Goal: Information Seeking & Learning: Learn about a topic

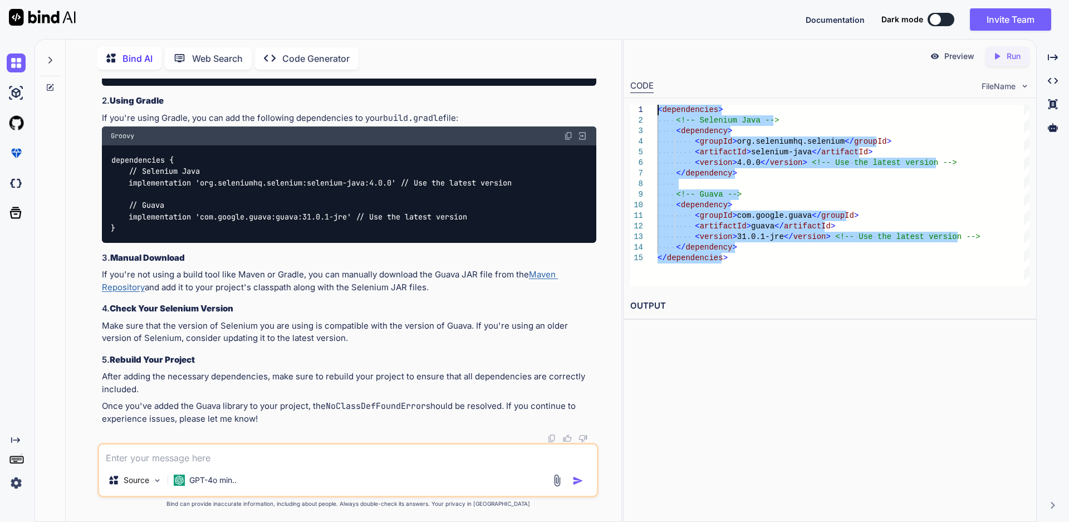
scroll to position [1335, 0]
click at [752, 299] on h2 "OUTPUT" at bounding box center [830, 306] width 413 height 26
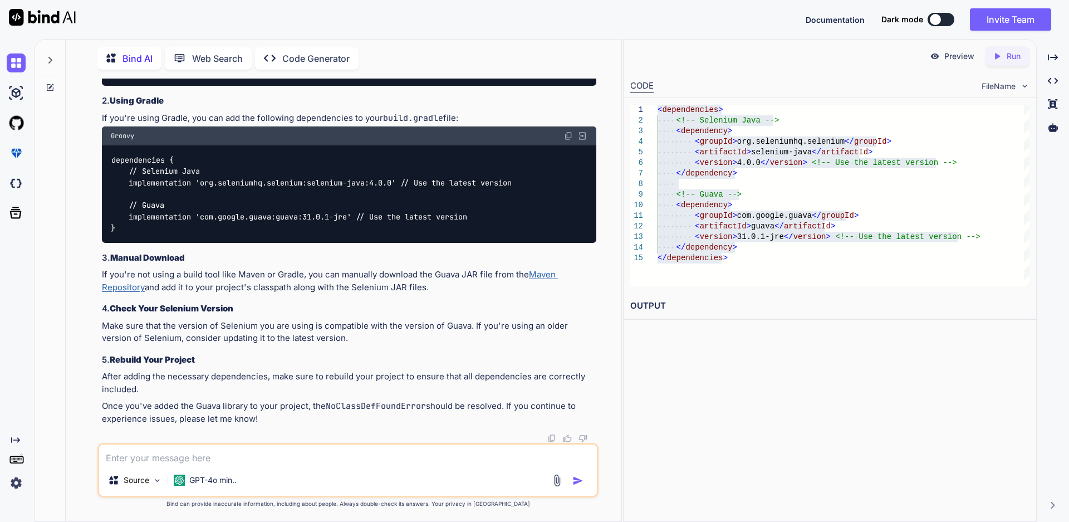
drag, startPoint x: 263, startPoint y: 419, endPoint x: 97, endPoint y: 375, distance: 171.2
click at [97, 375] on div "You package MyPackage; import org.openqa.selenium.WebDriver; import org.openqa.…" at bounding box center [347, 300] width 501 height 443
click at [325, 339] on p "Make sure that the version of Selenium you are using is compatible with the ver…" at bounding box center [349, 332] width 495 height 25
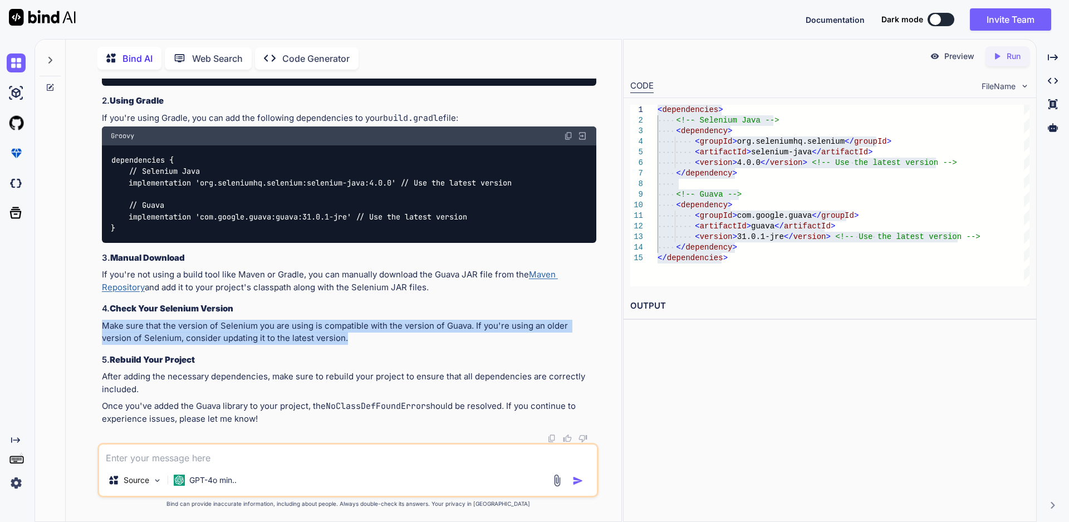
drag, startPoint x: 314, startPoint y: 336, endPoint x: 101, endPoint y: 324, distance: 213.6
click at [101, 324] on div "You package MyPackage; import org.openqa.selenium.WebDriver; import org.openqa.…" at bounding box center [349, 261] width 499 height 364
drag, startPoint x: 434, startPoint y: 287, endPoint x: 102, endPoint y: 279, distance: 331.5
click at [102, 279] on p "If you're not using a build tool like Maven or Gradle, you can manually downloa…" at bounding box center [349, 280] width 495 height 25
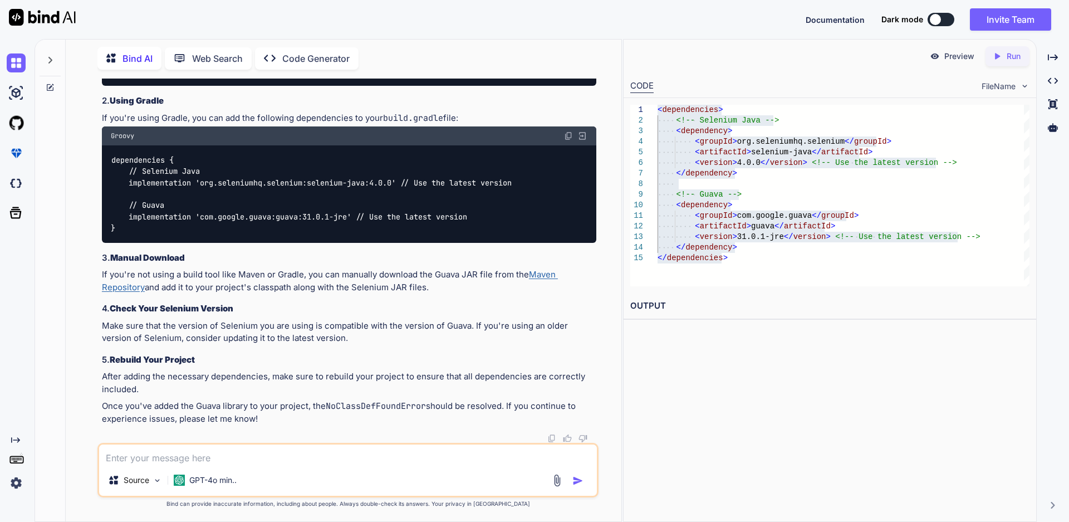
click at [225, 304] on strong "Check Your Selenium Version" at bounding box center [172, 308] width 124 height 11
drag, startPoint x: 529, startPoint y: 272, endPoint x: 144, endPoint y: 293, distance: 386.0
click at [143, 290] on p "If you're not using a build tool like Maven or Gradle, you can manually downloa…" at bounding box center [349, 280] width 495 height 25
click at [433, 286] on p "If you're not using a build tool like Maven or Gradle, you can manually downloa…" at bounding box center [349, 280] width 495 height 25
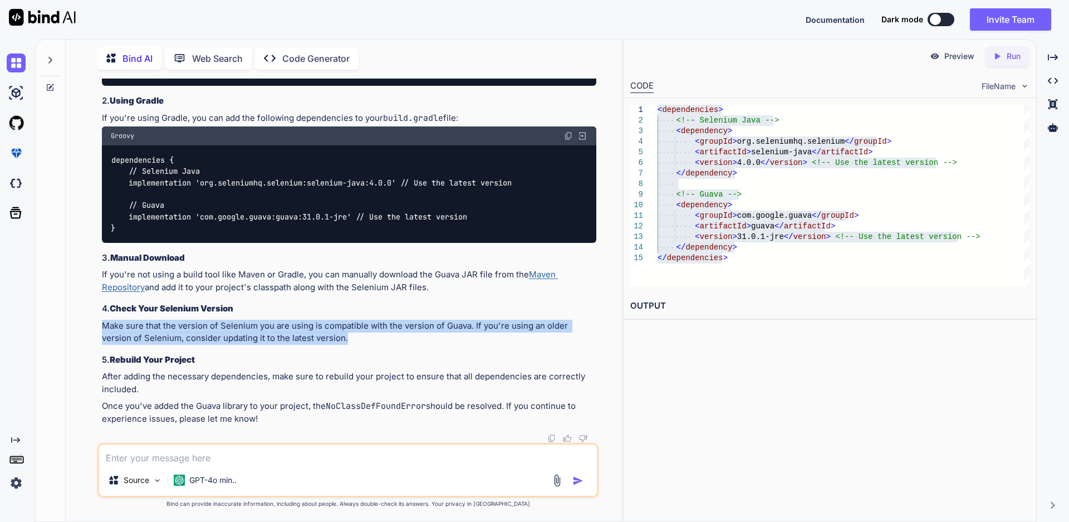
drag, startPoint x: 316, startPoint y: 341, endPoint x: 99, endPoint y: 329, distance: 217.6
click at [99, 329] on div "You package MyPackage; import org.openqa.selenium.WebDriver; import org.openqa.…" at bounding box center [347, 300] width 501 height 443
drag, startPoint x: 104, startPoint y: 374, endPoint x: 266, endPoint y: 419, distance: 168.6
click at [266, 419] on div "The NoClassDefFoundError you're encountering indicates that the Selenium librar…" at bounding box center [349, 98] width 495 height 654
click at [259, 419] on p "Once you've added the Guava library to your project, the NoClassDefFoundError s…" at bounding box center [349, 412] width 495 height 25
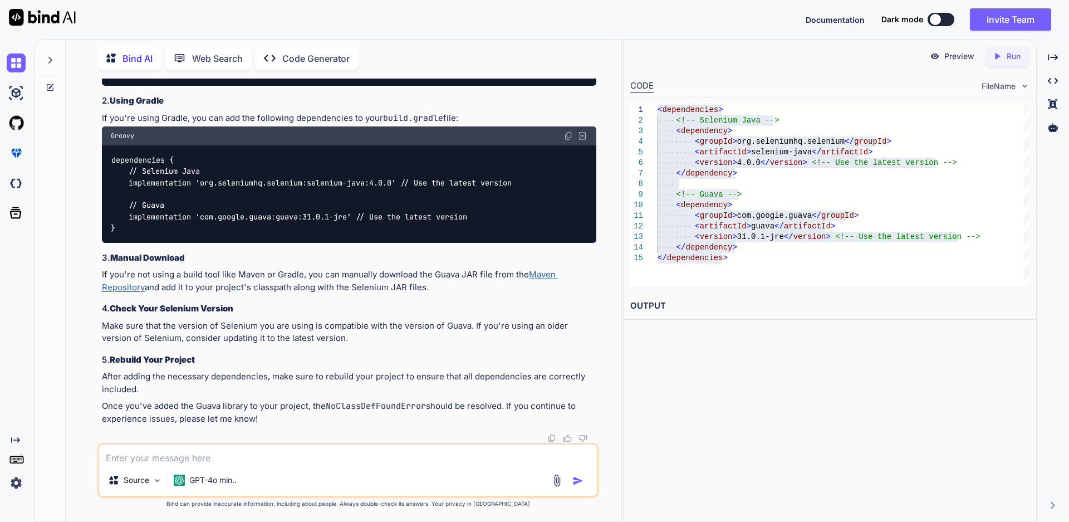
drag, startPoint x: 260, startPoint y: 417, endPoint x: 100, endPoint y: 378, distance: 164.1
click at [100, 378] on div "You package MyPackage; import org.openqa.selenium.WebDriver; import org.openqa.…" at bounding box center [349, 261] width 499 height 364
click at [144, 389] on p "After adding the necessary dependencies, make sure to rebuild your project to e…" at bounding box center [349, 382] width 495 height 25
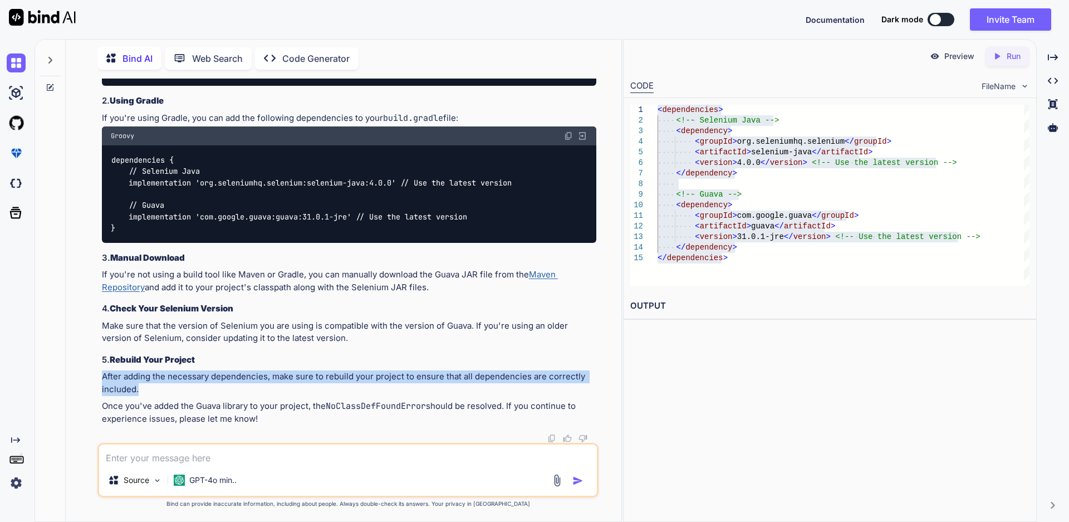
drag, startPoint x: 143, startPoint y: 389, endPoint x: 102, endPoint y: 372, distance: 44.7
click at [102, 372] on p "After adding the necessary dependencies, make sure to rebuild your project to e…" at bounding box center [349, 382] width 495 height 25
drag, startPoint x: 260, startPoint y: 417, endPoint x: 102, endPoint y: 401, distance: 157.8
click at [102, 401] on p "Once you've added the Guava library to your project, the NoClassDefFoundError s…" at bounding box center [349, 412] width 495 height 25
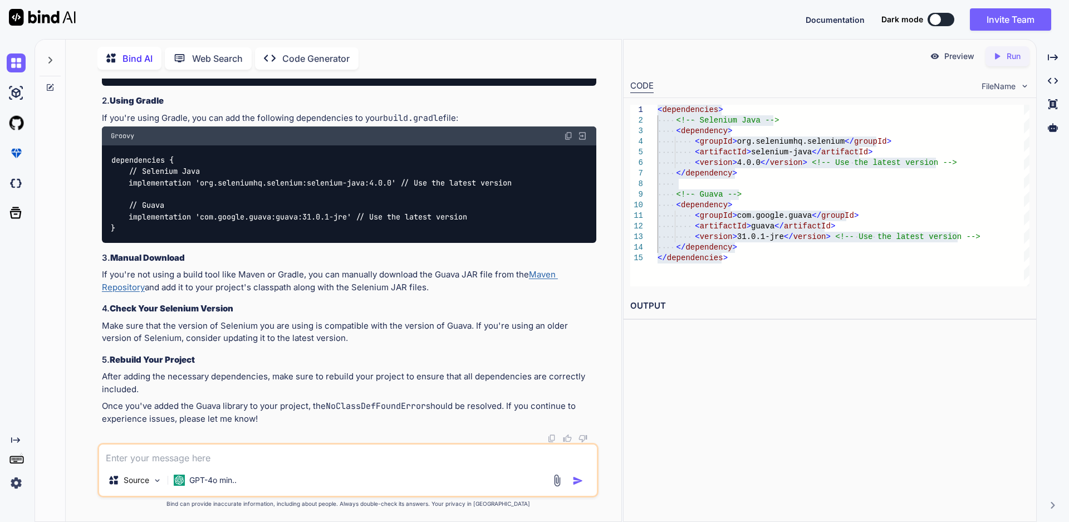
click at [687, 431] on div "Preview Created with Pixso. Run CODE FileName 1 2 3 4 5 6 7 8 9 10 11 12 13 14 …" at bounding box center [830, 280] width 414 height 483
click at [130, 243] on div "dependencies { // Selenium Java implementation 'org.seleniumhq.selenium:seleniu…" at bounding box center [349, 193] width 495 height 97
drag, startPoint x: 1069, startPoint y: 1, endPoint x: 846, endPoint y: 52, distance: 228.7
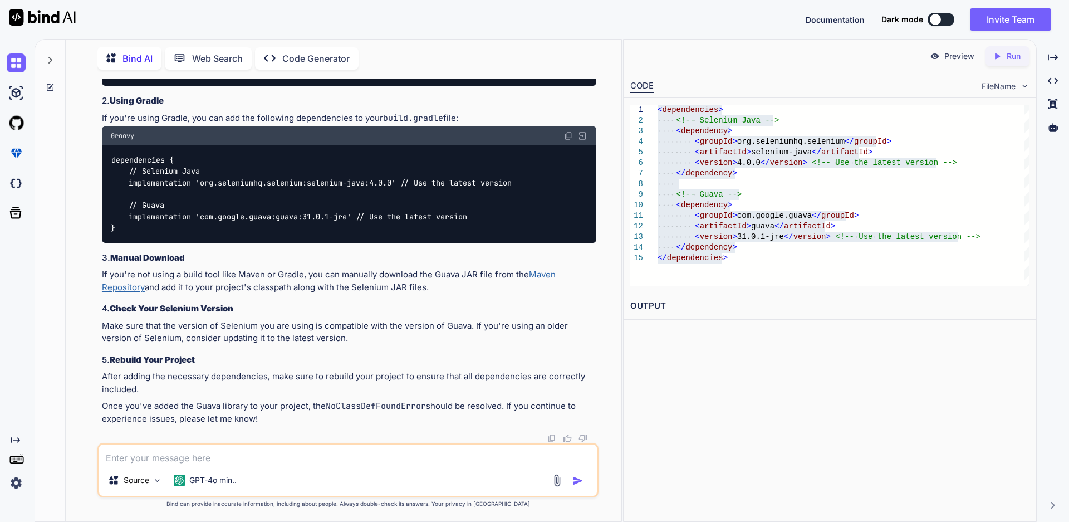
click at [846, 52] on div "Preview Created with Pixso. Run" at bounding box center [830, 56] width 413 height 33
click at [948, 20] on button at bounding box center [941, 19] width 27 height 13
click at [944, 19] on button at bounding box center [941, 19] width 27 height 13
click at [945, 20] on button at bounding box center [941, 19] width 27 height 13
click at [951, 19] on button at bounding box center [941, 19] width 27 height 13
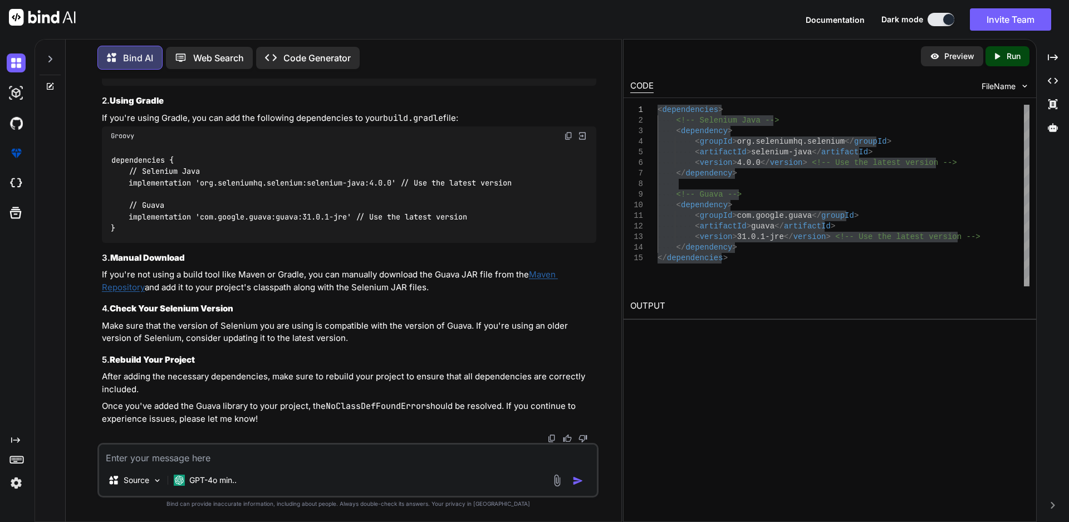
click at [928, 18] on button at bounding box center [941, 19] width 27 height 13
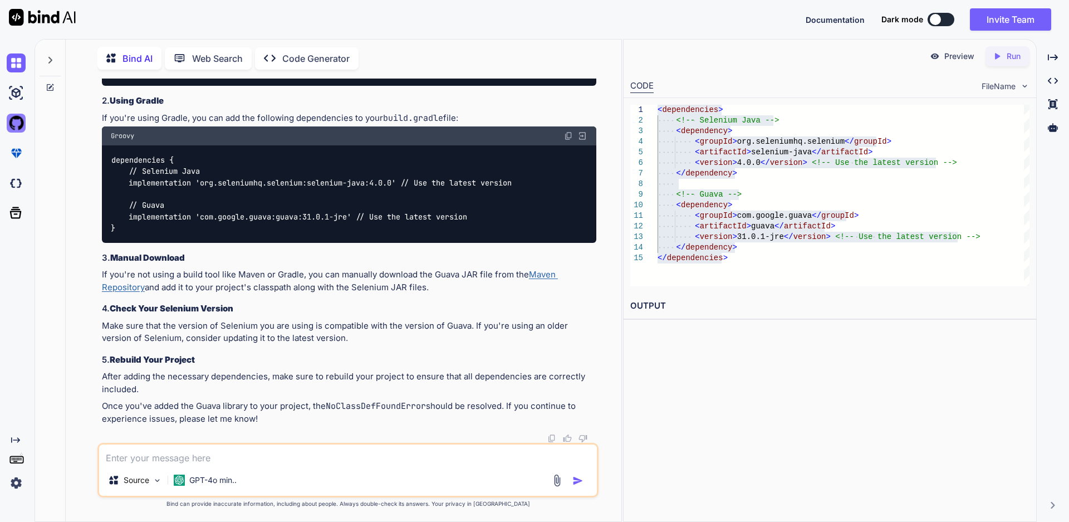
click at [17, 119] on img at bounding box center [16, 123] width 19 height 19
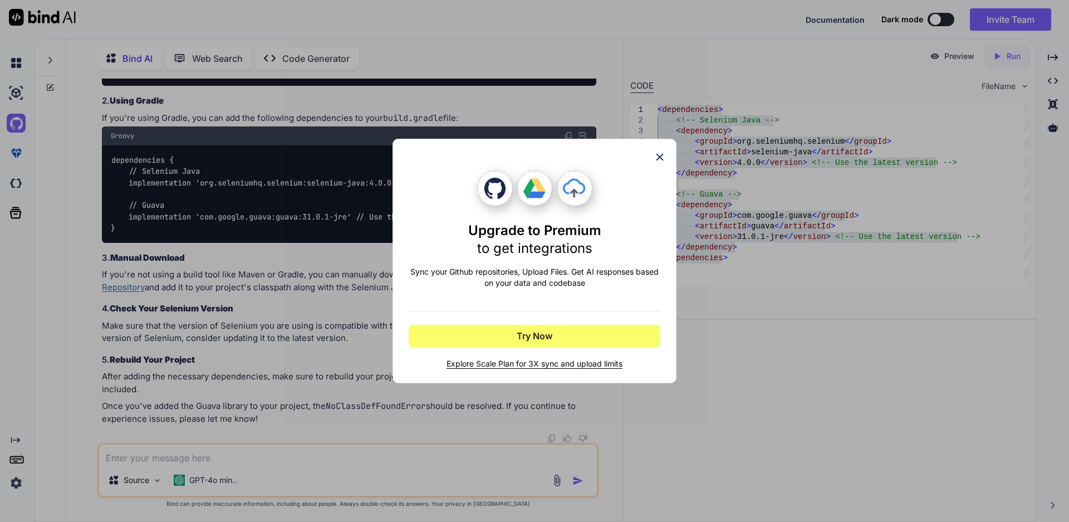
click at [662, 154] on icon at bounding box center [660, 157] width 12 height 12
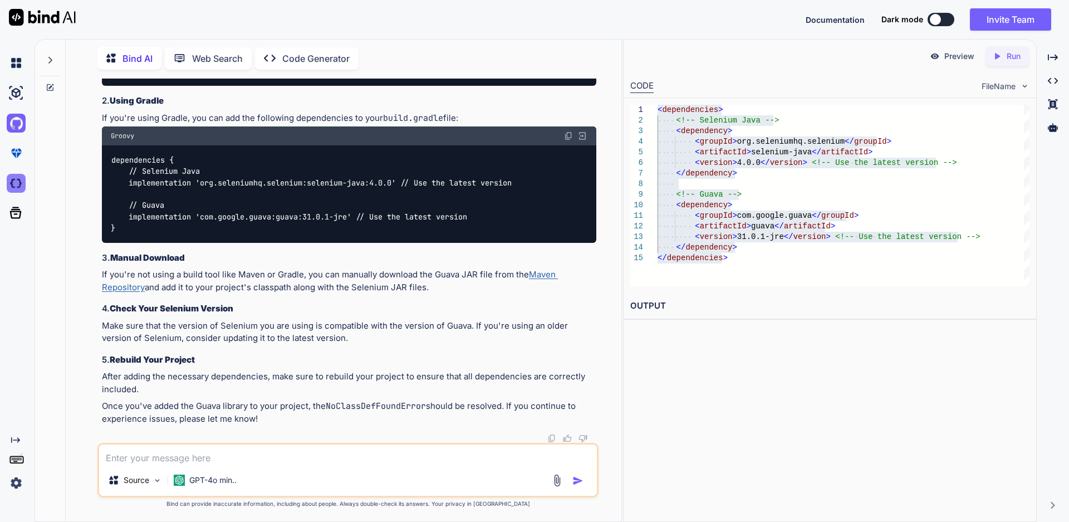
click at [11, 182] on img at bounding box center [16, 183] width 19 height 19
click at [177, 448] on textarea at bounding box center [348, 454] width 498 height 20
paste textarea "WARNING: Unable to find version of CDP to use for . You may need to include a d…"
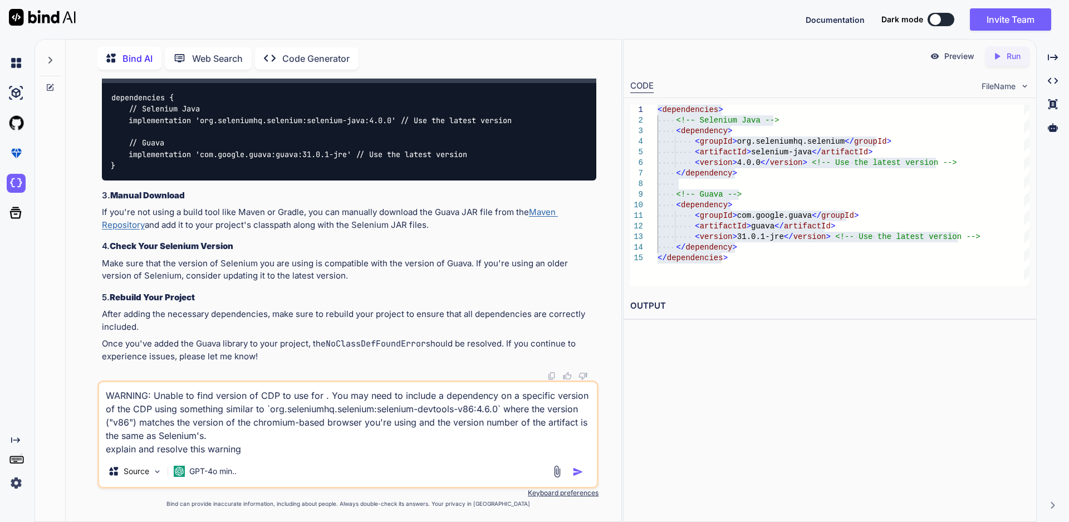
type textarea "WARNING: Unable to find version of CDP to use for . You may need to include a d…"
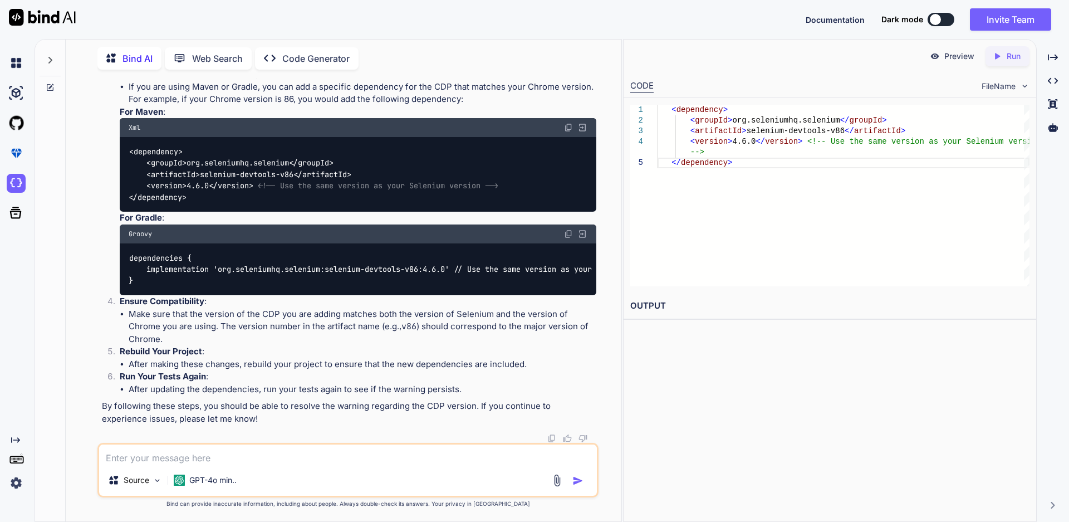
scroll to position [1936, 0]
click at [165, 179] on span "artifactId" at bounding box center [173, 174] width 45 height 10
click at [568, 132] on img at bounding box center [568, 127] width 9 height 9
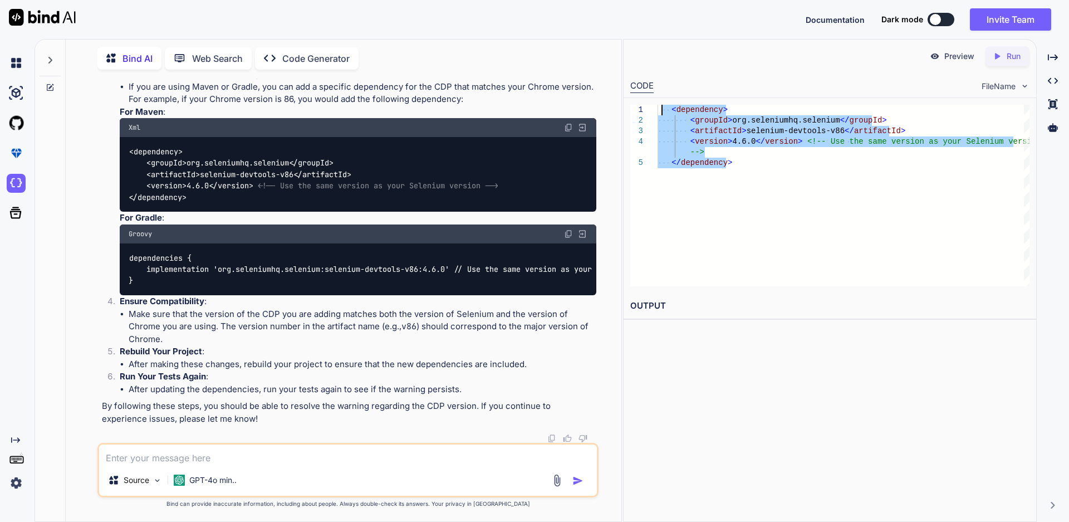
drag, startPoint x: 729, startPoint y: 165, endPoint x: 662, endPoint y: 108, distance: 88.1
click at [662, 108] on div "< dependency > < groupId > org.seleniumhq.selenium </ groupId > < artifactId > …" at bounding box center [844, 196] width 372 height 182
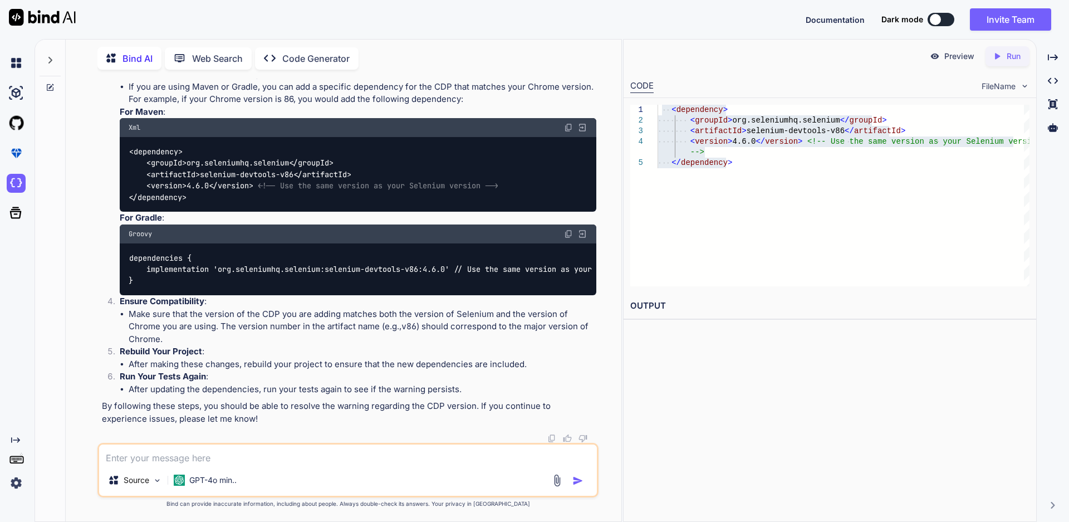
click at [179, 227] on div "Groovy" at bounding box center [358, 233] width 477 height 19
click at [183, 243] on div "dependencies { implementation 'org.seleniumhq.selenium:selenium-devtools-v86:4.…" at bounding box center [358, 269] width 477 height 52
click at [184, 243] on div "dependencies { implementation 'org.seleniumhq.selenium:selenium-devtools-v86:4.…" at bounding box center [358, 269] width 477 height 52
click at [584, 229] on img at bounding box center [583, 234] width 10 height 10
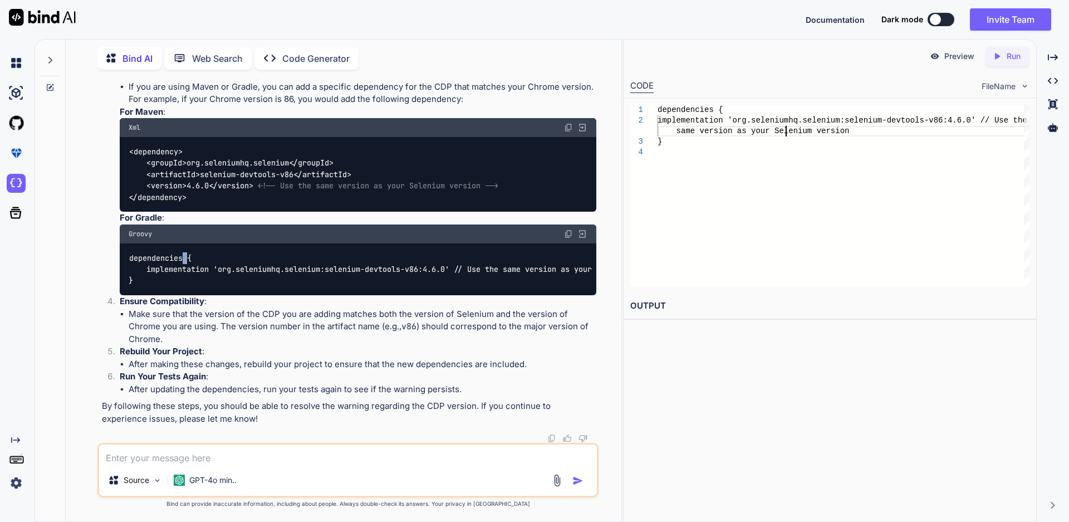
scroll to position [0, 0]
click at [786, 129] on div "dependencies { implementation 'org.seleniumhq.selenium:seleni um-devtools-v86:4…" at bounding box center [844, 196] width 372 height 182
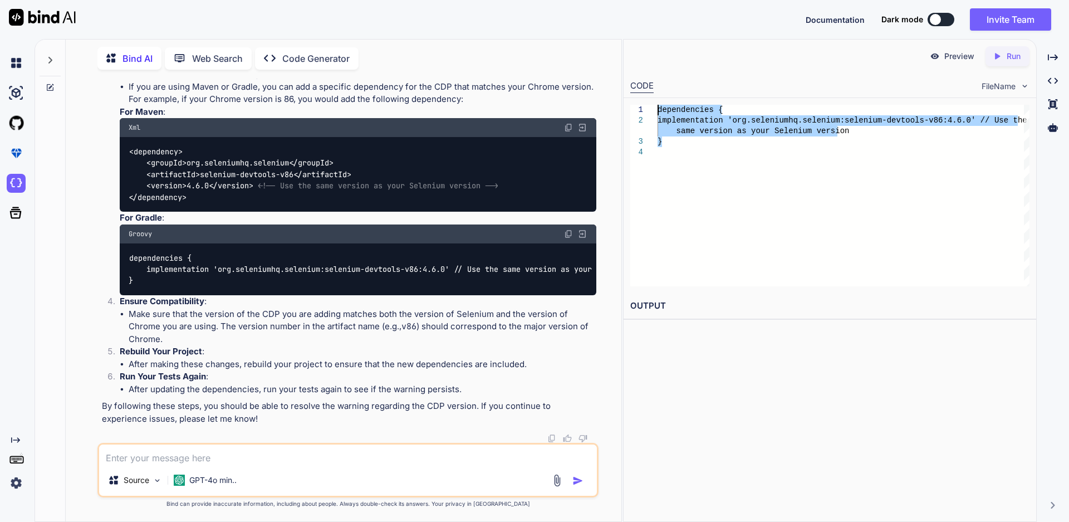
drag, startPoint x: 670, startPoint y: 146, endPoint x: 647, endPoint y: 112, distance: 40.9
click at [658, 112] on div "dependencies { implementation 'org.seleniumhq.selenium:seleni um-devtools-v86:4…" at bounding box center [844, 196] width 372 height 182
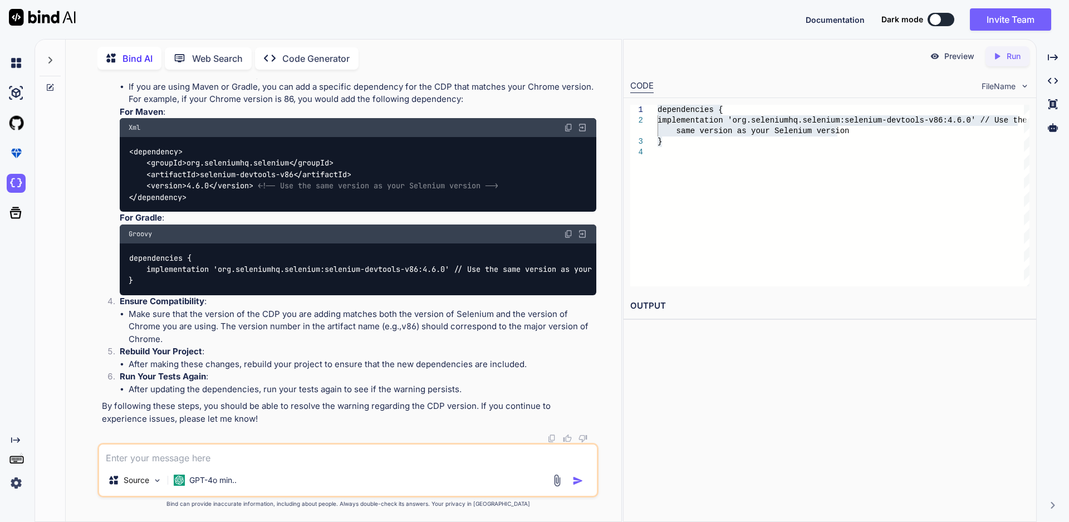
click at [585, 133] on img at bounding box center [583, 128] width 10 height 10
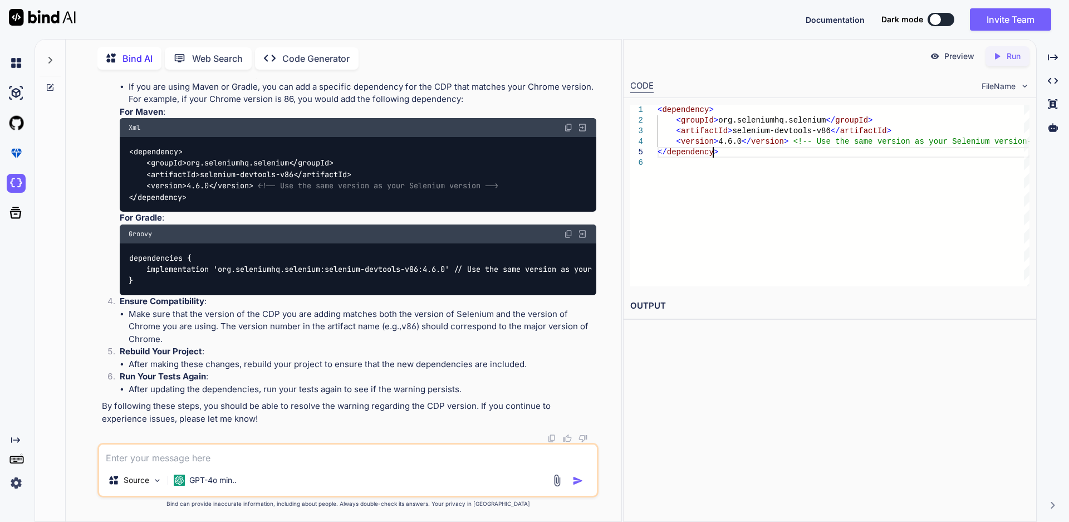
click at [731, 147] on div "< dependency > < groupId > org.seleniumhq.selenium </ groupId > < artifactId > …" at bounding box center [844, 196] width 372 height 182
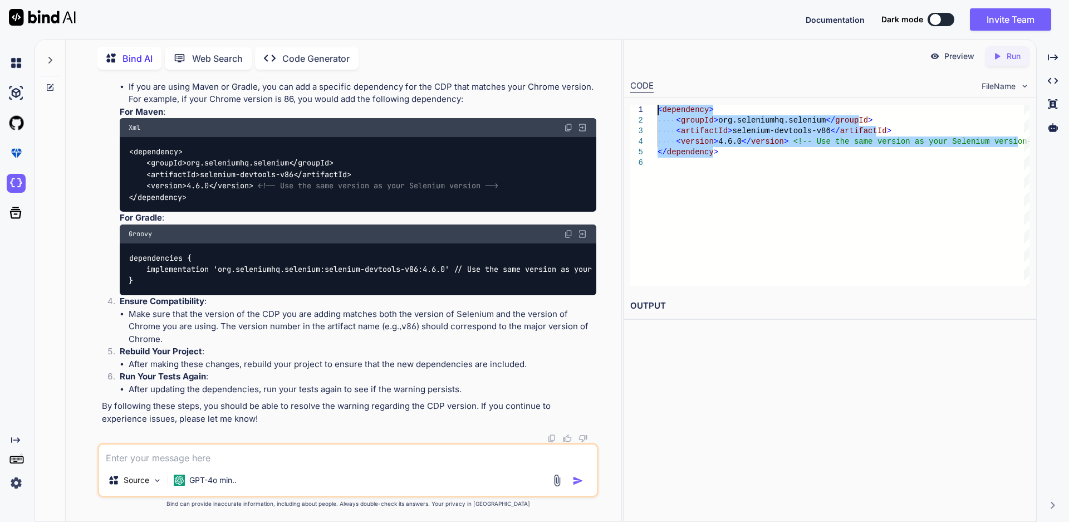
drag, startPoint x: 726, startPoint y: 149, endPoint x: 655, endPoint y: 108, distance: 82.6
click at [658, 108] on div "< dependency > < groupId > org.seleniumhq.selenium </ groupId > < artifactId > …" at bounding box center [844, 196] width 372 height 182
type textarea "<dependency> <groupId>org.seleniumhq.selenium</groupId> <artifactId>selenium-de…"
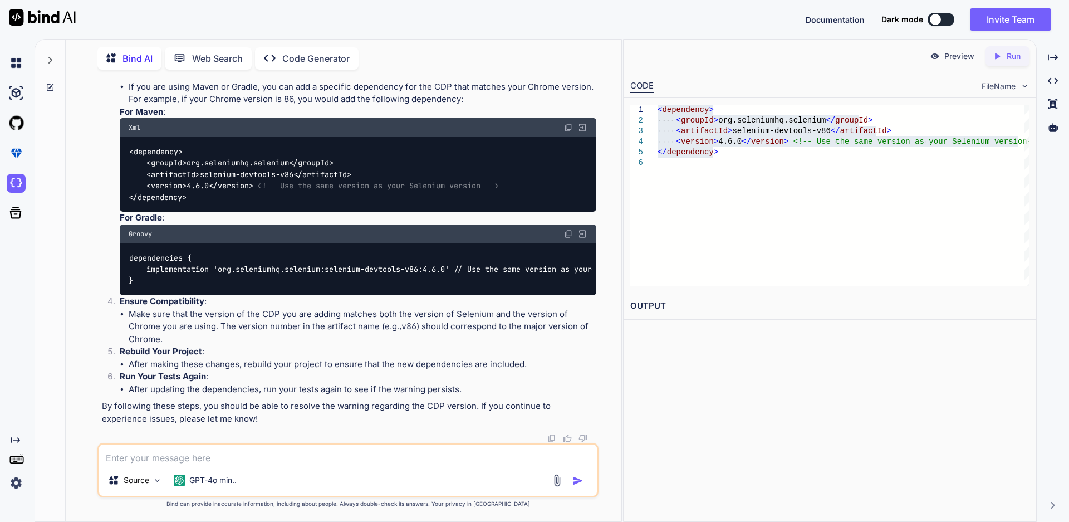
click at [649, 305] on h2 "OUTPUT" at bounding box center [830, 306] width 413 height 26
click at [656, 310] on h2 "OUTPUT" at bounding box center [830, 306] width 413 height 26
click at [206, 446] on textarea at bounding box center [348, 454] width 498 height 20
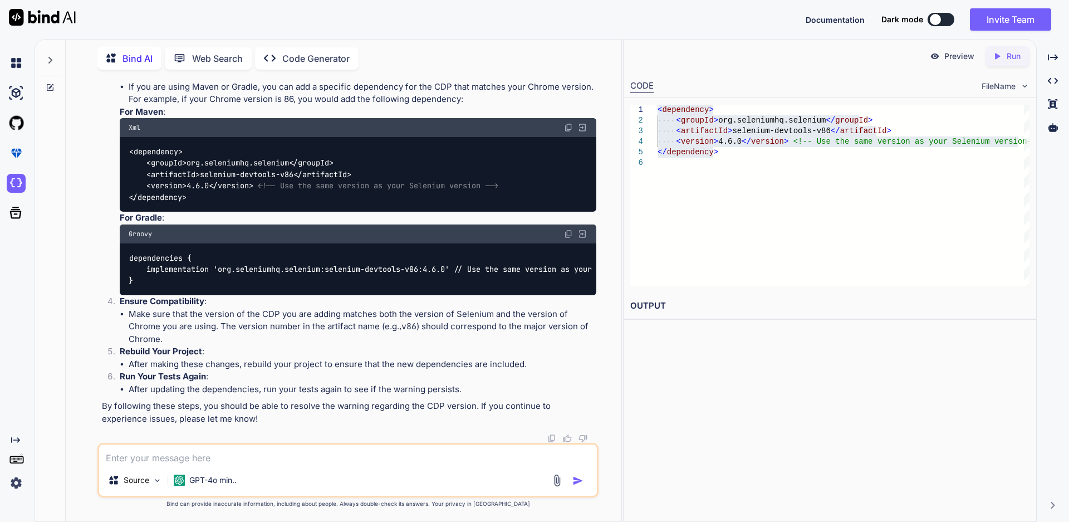
paste textarea "org.seleniumhq.selenium:selenium-devtools-v86:jar:4.6.0 was not found in https:…"
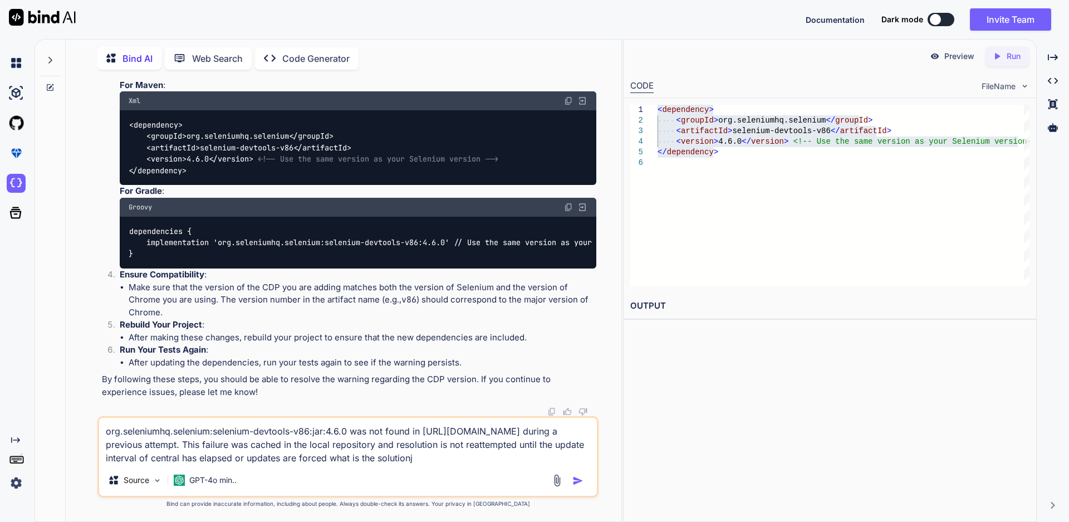
type textarea "org.seleniumhq.selenium:selenium-devtools-v86:jar:4.6.0 was not found in https:…"
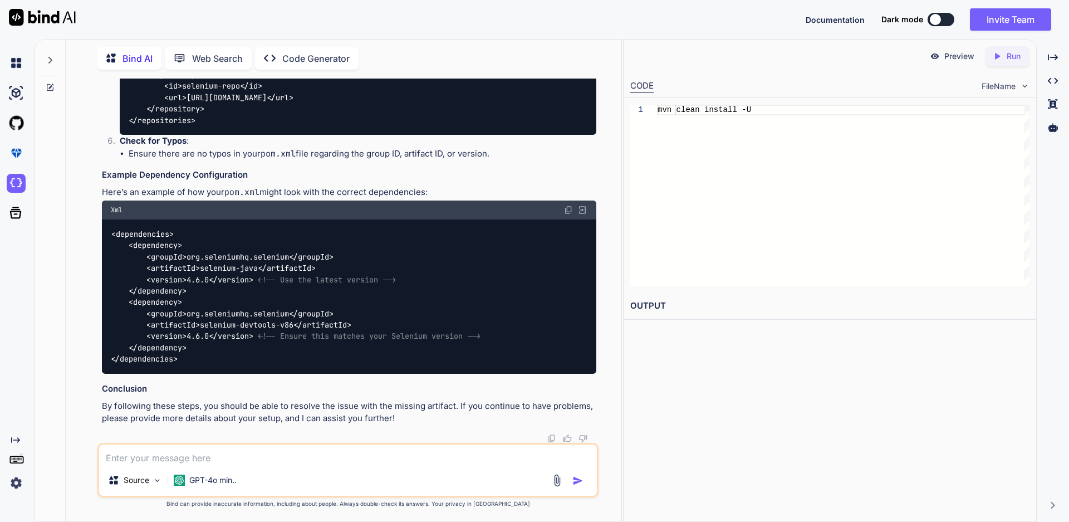
scroll to position [2921, 0]
click at [566, 209] on img at bounding box center [568, 210] width 9 height 9
click at [155, 453] on textarea at bounding box center [348, 454] width 498 height 20
paste textarea "Multiple markers at this line - cvc-elt.1.a: Cannot find the declaration of ele…"
type textarea "Multiple markers at this line - cvc-elt.1.a: Cannot find the declaration of ele…"
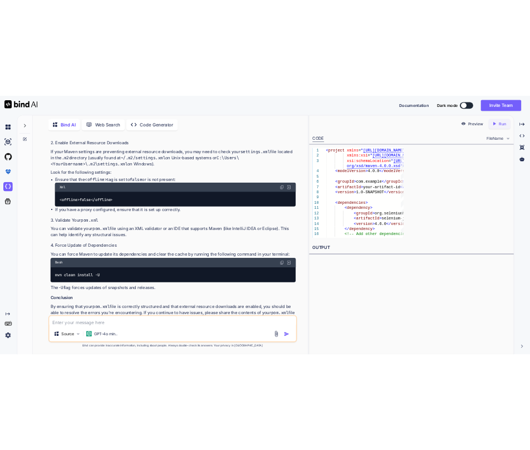
scroll to position [5162, 0]
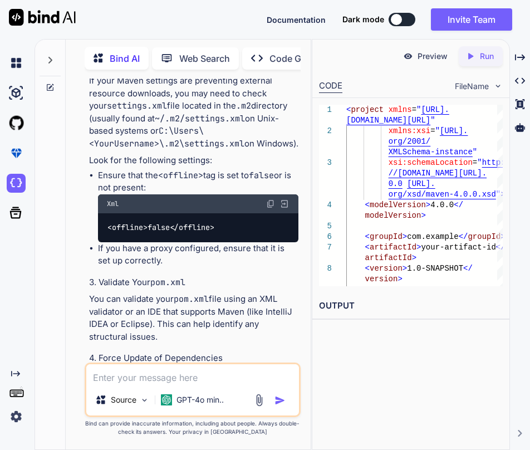
click at [312, 272] on div "Preview Created with Pixso. Run CODE FileName 1 2 3 4 5 6 7 8 9 < project xmlns…" at bounding box center [411, 244] width 198 height 411
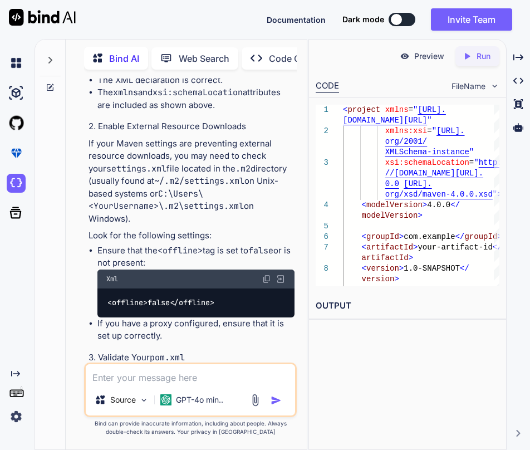
drag, startPoint x: 311, startPoint y: 271, endPoint x: 194, endPoint y: 258, distance: 118.3
click at [194, 258] on div "Bind AI Web Search Created with Pixso. Code Generator You package MyPackage; im…" at bounding box center [283, 244] width 496 height 411
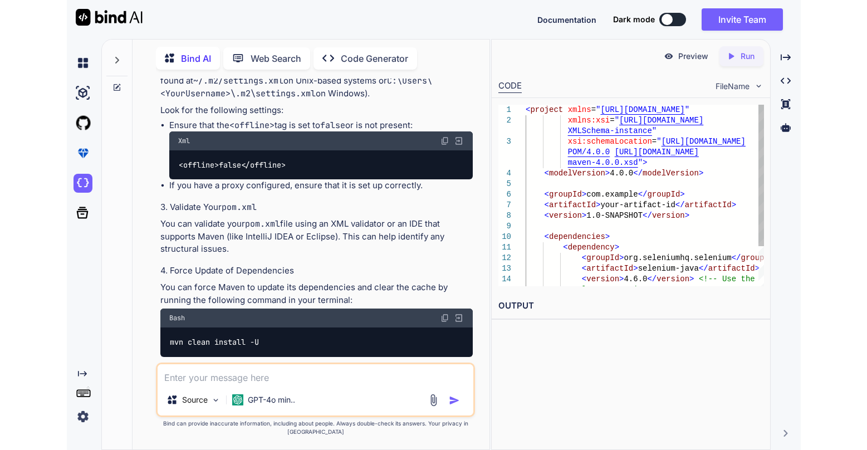
scroll to position [0, 196]
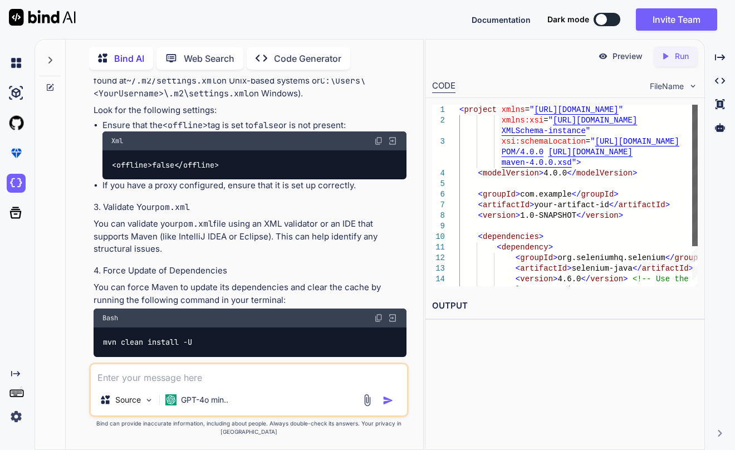
click at [692, 203] on div at bounding box center [695, 175] width 6 height 141
click at [735, 40] on html "Documentation Dark mode Invite Team Created with Pixso. Created with Pixso. Bin…" at bounding box center [367, 225] width 735 height 450
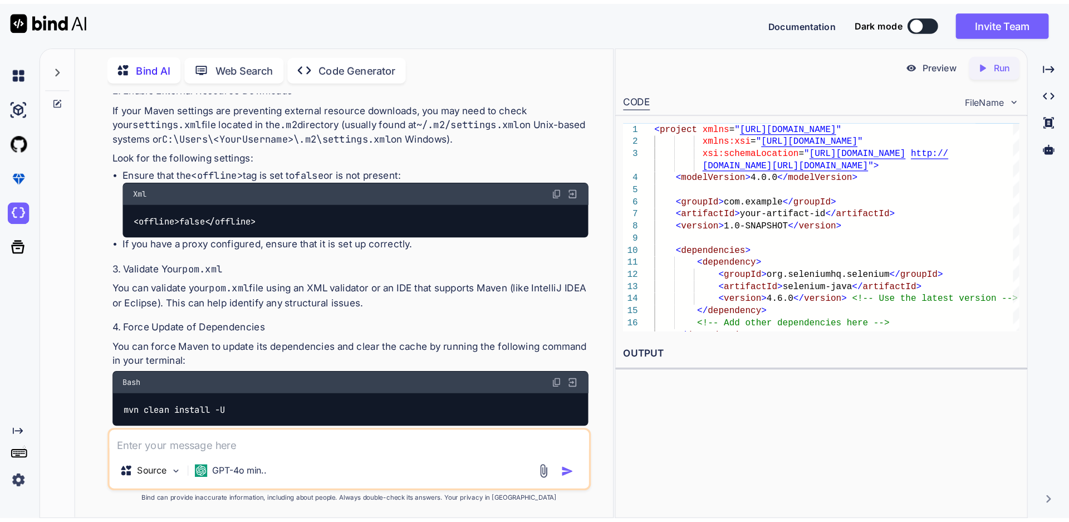
scroll to position [3567, 0]
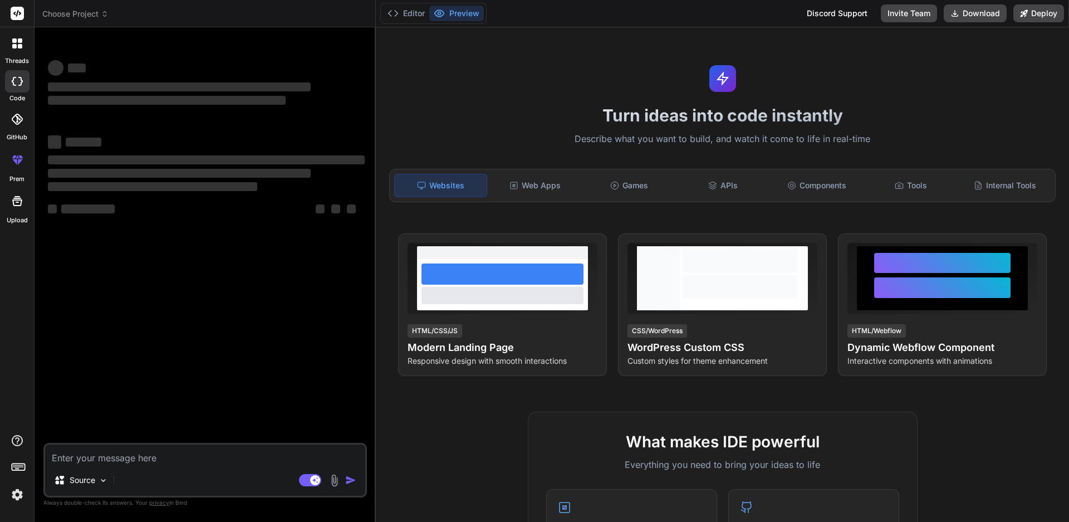
type textarea "x"
